Goal: Task Accomplishment & Management: Manage account settings

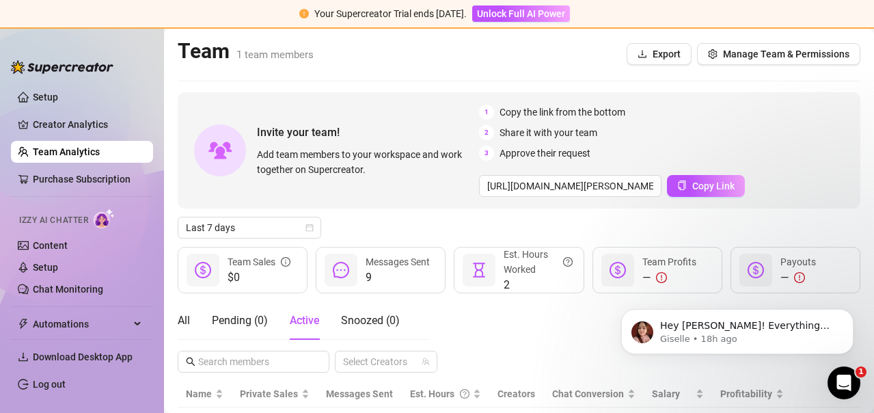
scroll to position [77, 0]
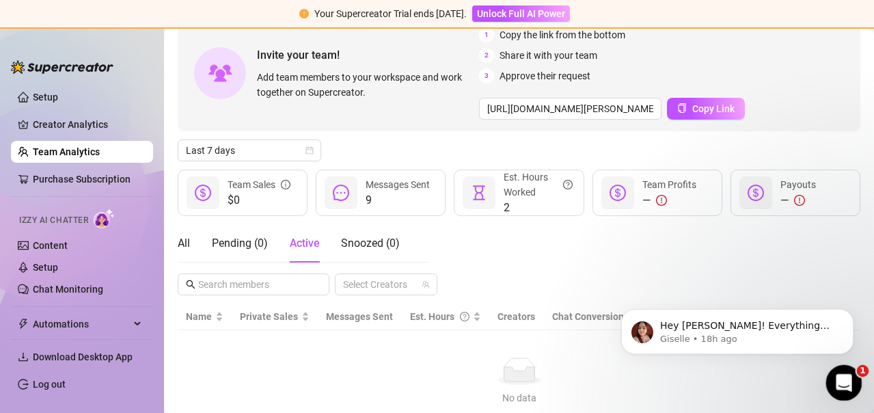
click at [846, 379] on icon "Open Intercom Messenger" at bounding box center [841, 380] width 23 height 23
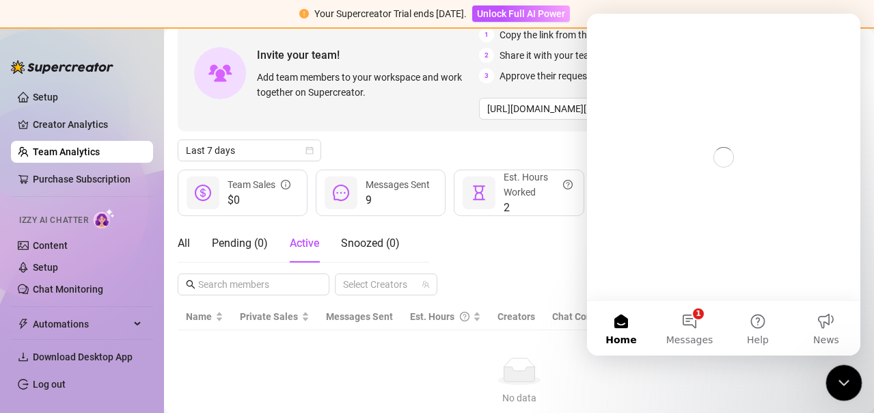
scroll to position [0, 0]
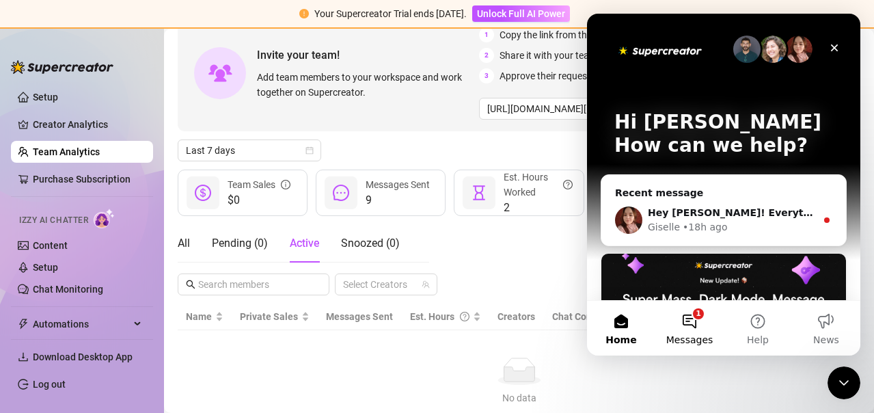
click at [699, 313] on button "1 Messages" at bounding box center [689, 328] width 68 height 55
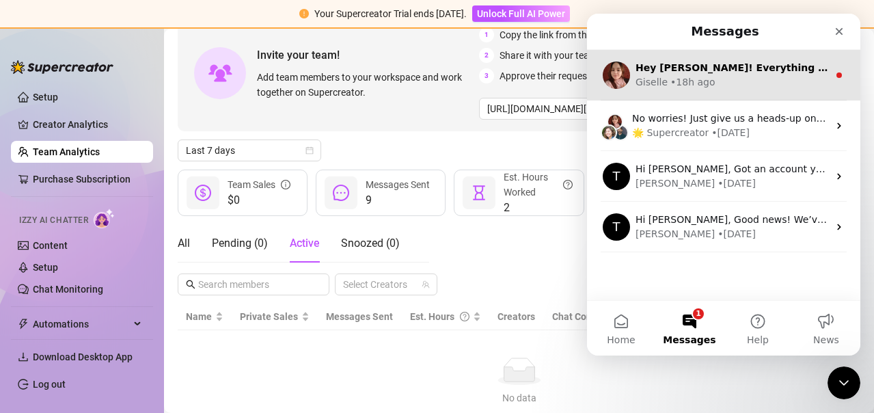
click at [712, 76] on div "Giselle • 18h ago" at bounding box center [731, 82] width 193 height 14
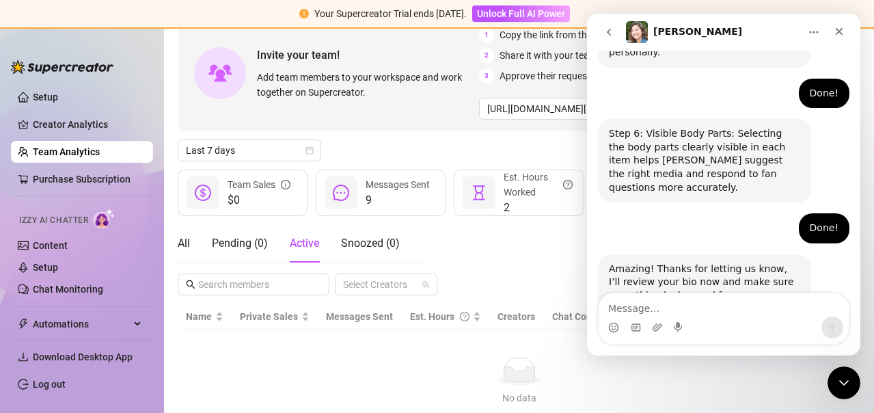
scroll to position [1170, 0]
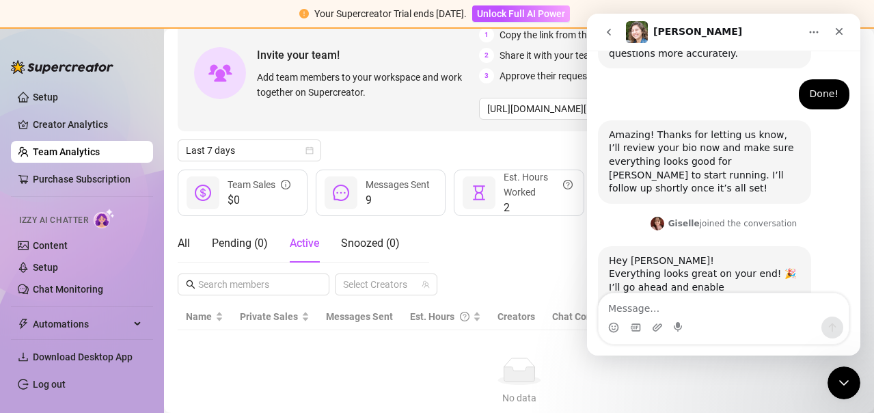
click at [658, 311] on textarea "Message…" at bounding box center [723, 304] width 250 height 23
type textarea "thank you"
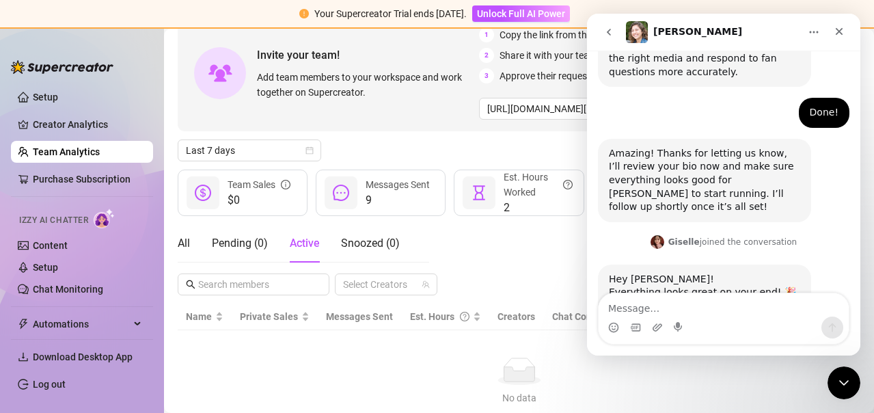
scroll to position [1247, 0]
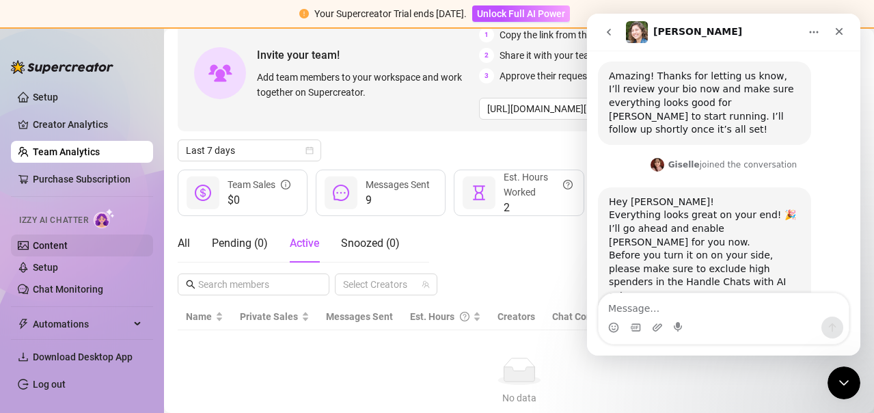
click at [68, 242] on link "Content" at bounding box center [50, 245] width 35 height 11
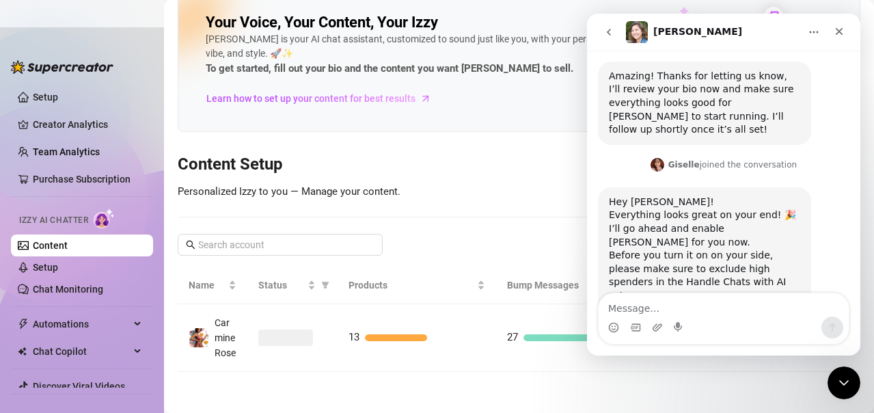
scroll to position [34, 0]
click at [841, 32] on icon "Close" at bounding box center [838, 31] width 11 height 11
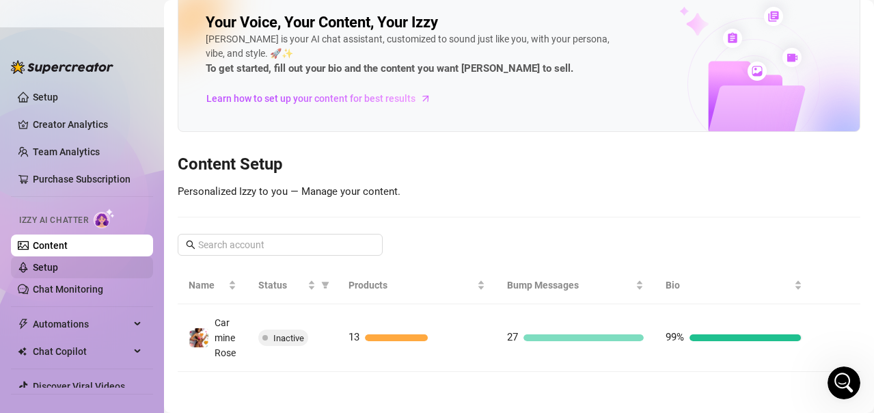
scroll to position [1247, 0]
click at [53, 271] on link "Setup" at bounding box center [45, 267] width 25 height 11
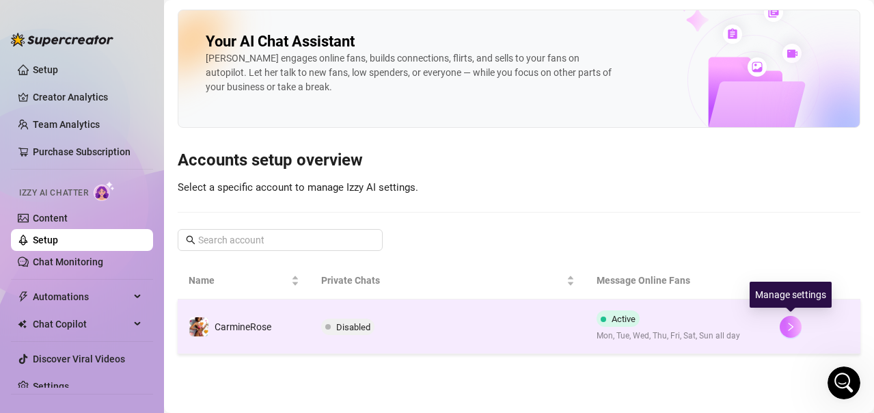
click at [790, 324] on icon "right" at bounding box center [790, 326] width 5 height 8
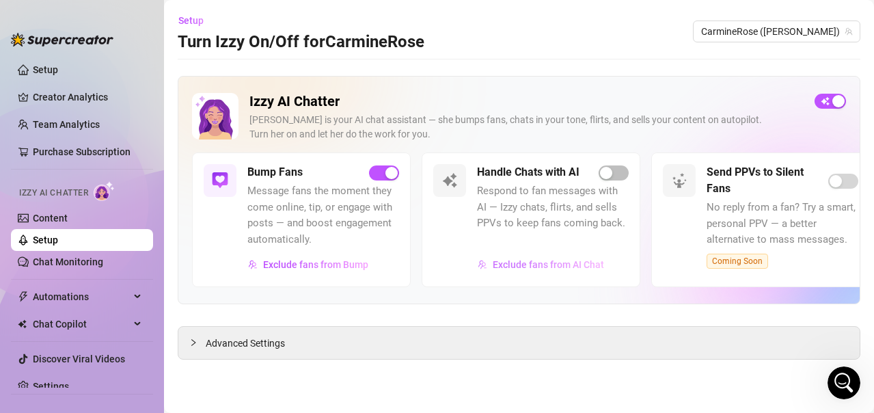
click at [576, 264] on span "Exclude fans from AI Chat" at bounding box center [547, 264] width 111 height 11
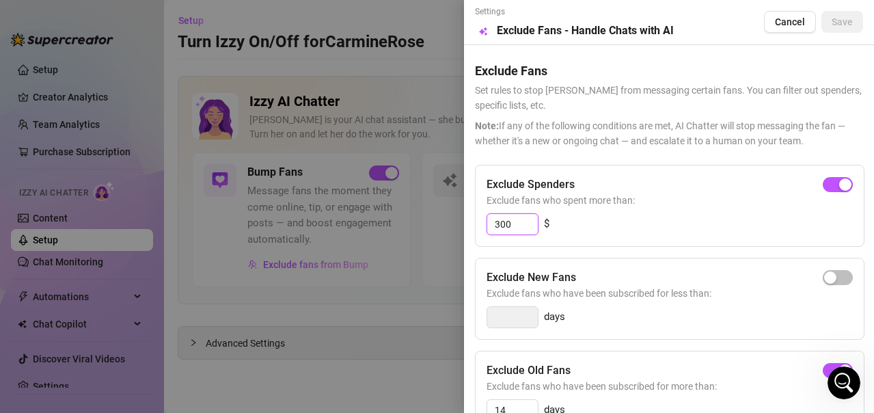
click at [513, 223] on input "300" at bounding box center [512, 224] width 51 height 20
type input "3"
click at [824, 182] on div "button" at bounding box center [830, 184] width 12 height 12
click at [500, 225] on input "300" at bounding box center [512, 224] width 51 height 20
type input "500"
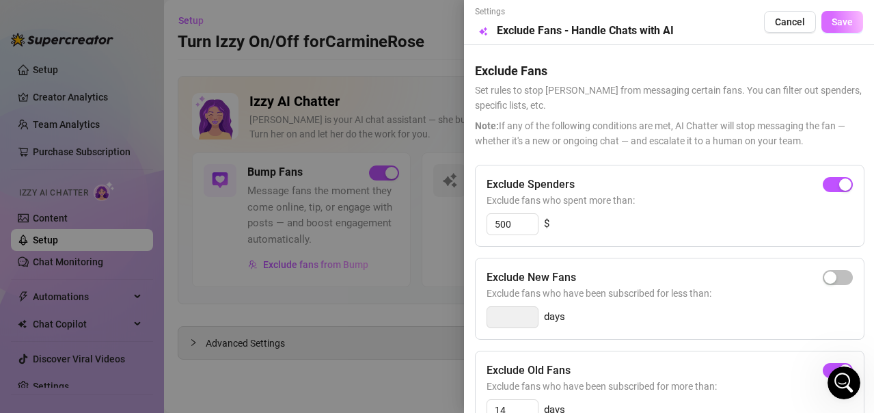
click at [831, 25] on span "Save" at bounding box center [841, 21] width 21 height 11
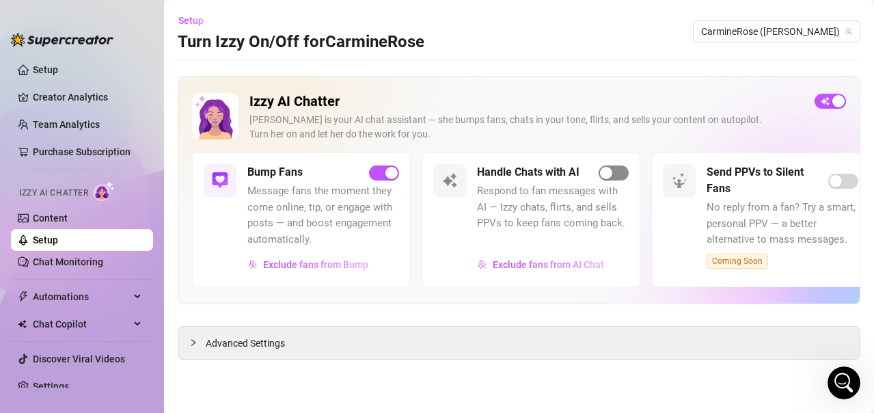
click at [608, 171] on div "button" at bounding box center [606, 173] width 12 height 12
